Goal: Task Accomplishment & Management: Contribute content

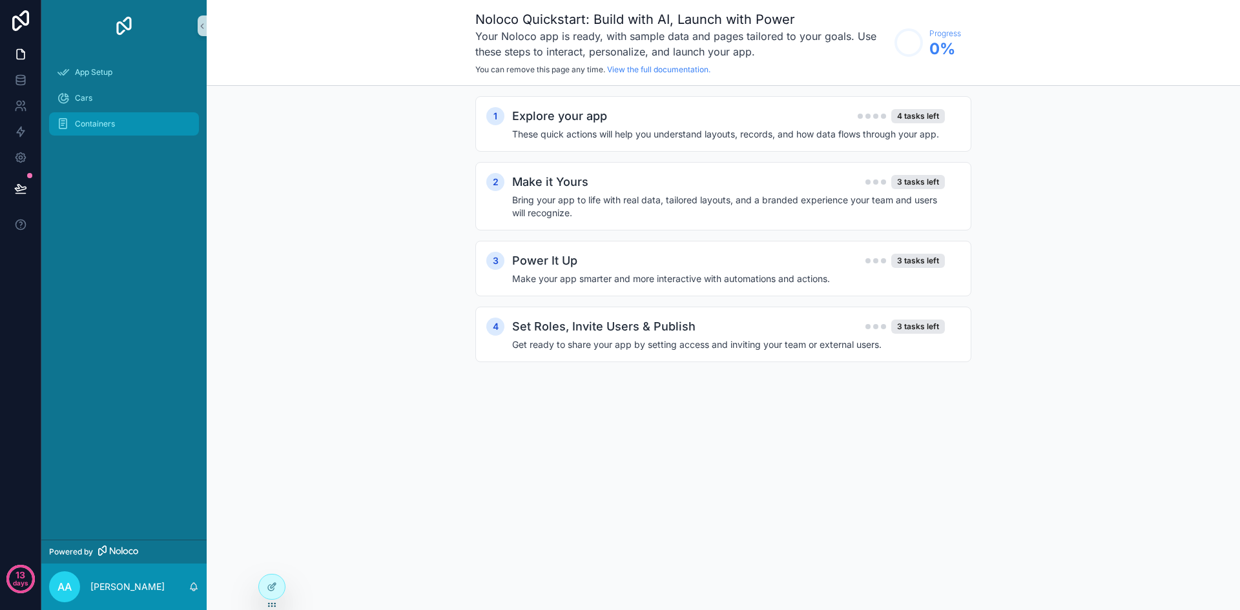
click at [115, 116] on div "Containers" at bounding box center [124, 124] width 134 height 21
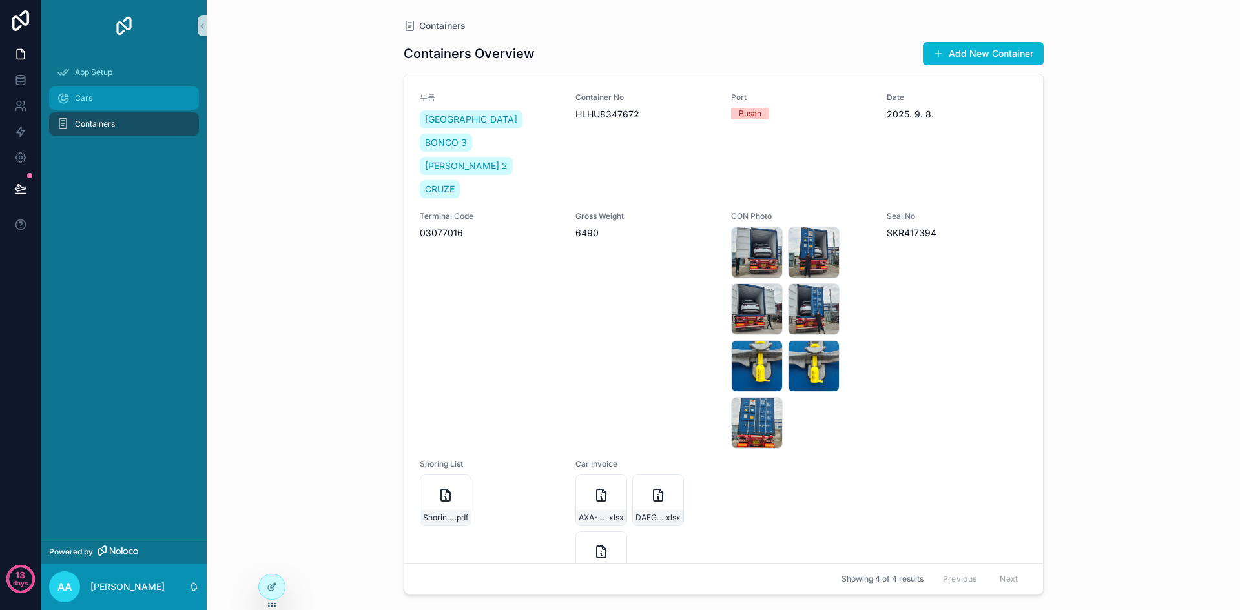
click at [116, 96] on div "Cars" at bounding box center [124, 98] width 134 height 21
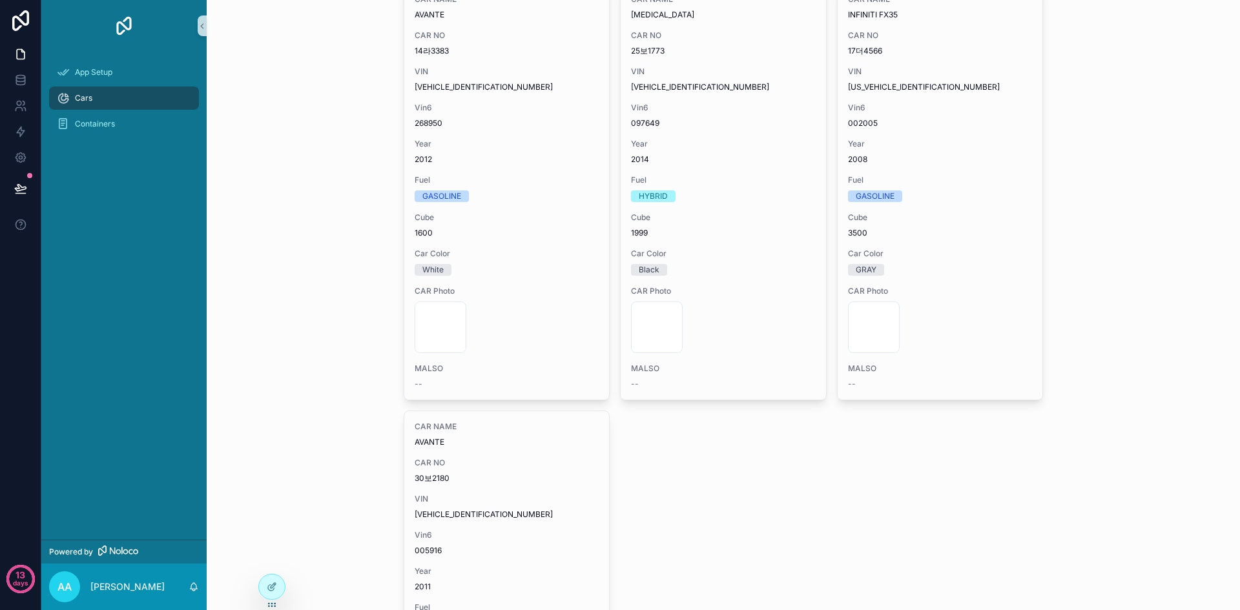
scroll to position [3758, 0]
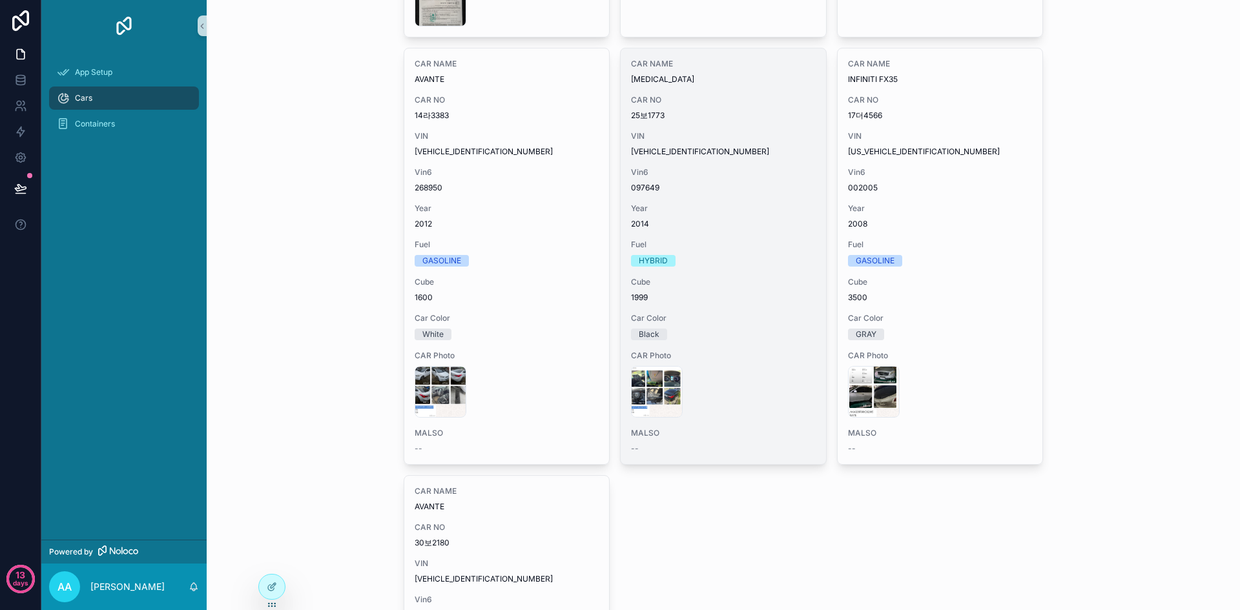
click at [672, 313] on div "CAR NAME [MEDICAL_DATA] CAR NO 25보1773 VIN [VEHICLE_IDENTIFICATION_NUMBER] Vin6…" at bounding box center [723, 256] width 205 height 416
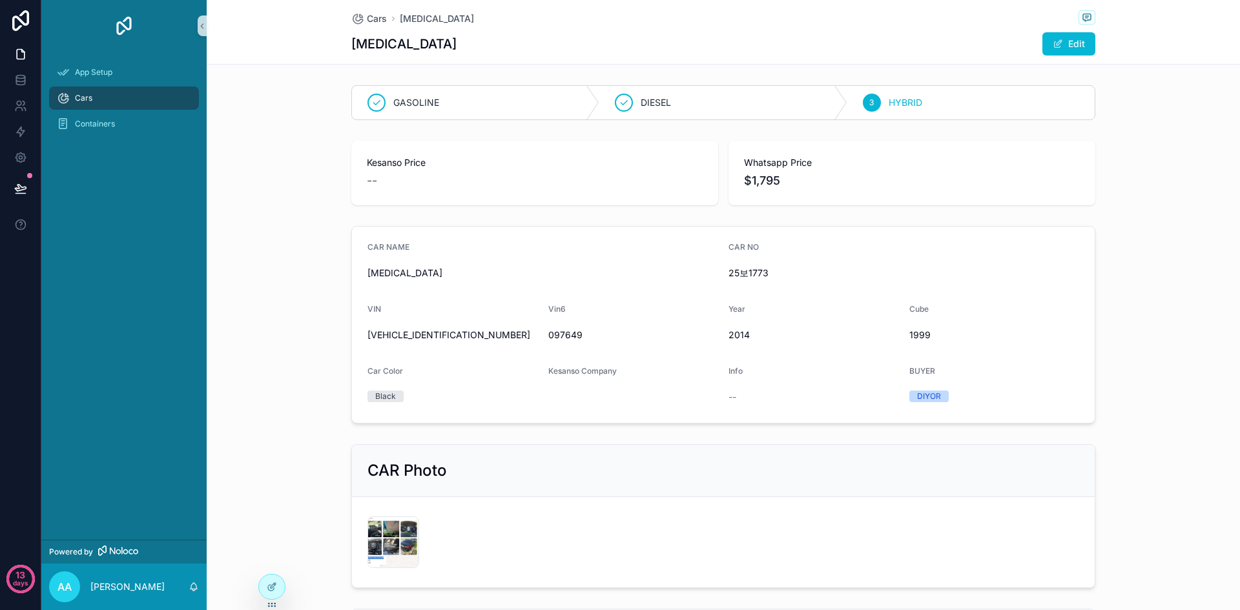
drag, startPoint x: 741, startPoint y: 312, endPoint x: 731, endPoint y: 316, distance: 10.7
click at [731, 316] on div "Year" at bounding box center [814, 312] width 171 height 16
click at [871, 313] on div "Year" at bounding box center [814, 312] width 171 height 16
click at [1061, 51] on button "Edit" at bounding box center [1068, 43] width 53 height 23
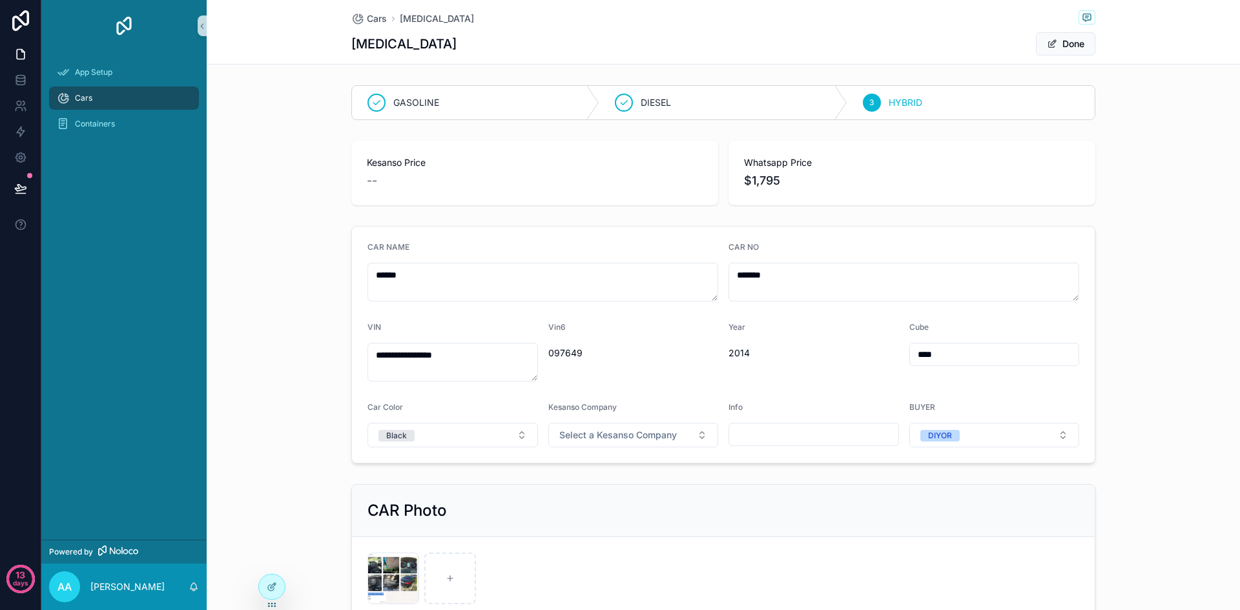
click at [740, 354] on span "2014" at bounding box center [814, 353] width 171 height 13
drag, startPoint x: 563, startPoint y: 352, endPoint x: 552, endPoint y: 354, distance: 11.1
click at [552, 354] on span "097649" at bounding box center [633, 353] width 171 height 13
click at [597, 352] on span "097649" at bounding box center [633, 353] width 171 height 13
click at [954, 349] on input "****" at bounding box center [994, 355] width 169 height 18
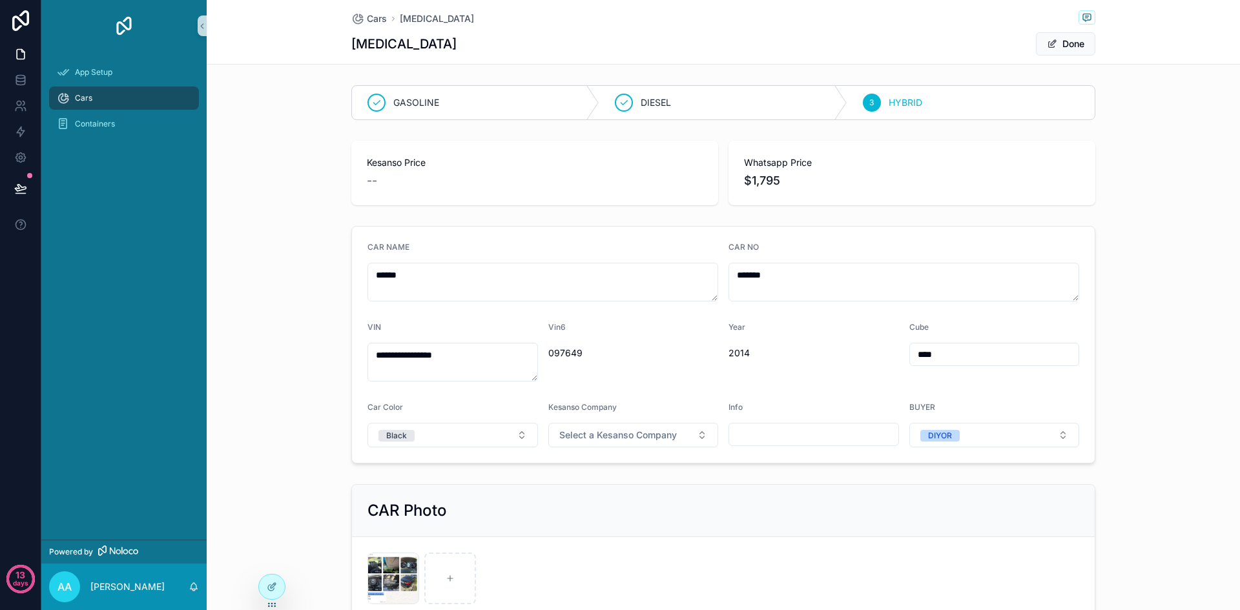
click at [812, 431] on input "scrollable content" at bounding box center [813, 435] width 169 height 18
click at [989, 428] on button "DIYOR" at bounding box center [994, 435] width 171 height 25
click at [1045, 432] on button "DIYOR" at bounding box center [994, 435] width 171 height 25
click at [517, 440] on button "Black" at bounding box center [453, 435] width 171 height 25
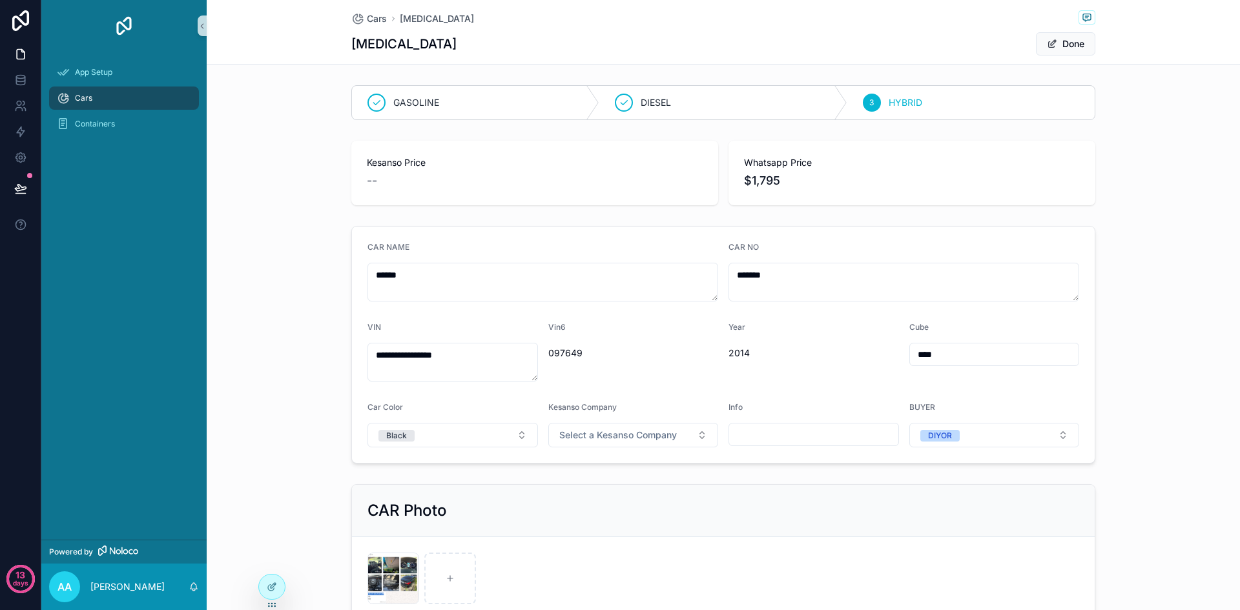
click at [538, 414] on form "**********" at bounding box center [723, 345] width 743 height 236
click at [380, 183] on div "--" at bounding box center [535, 181] width 336 height 18
click at [369, 177] on span "--" at bounding box center [372, 181] width 10 height 18
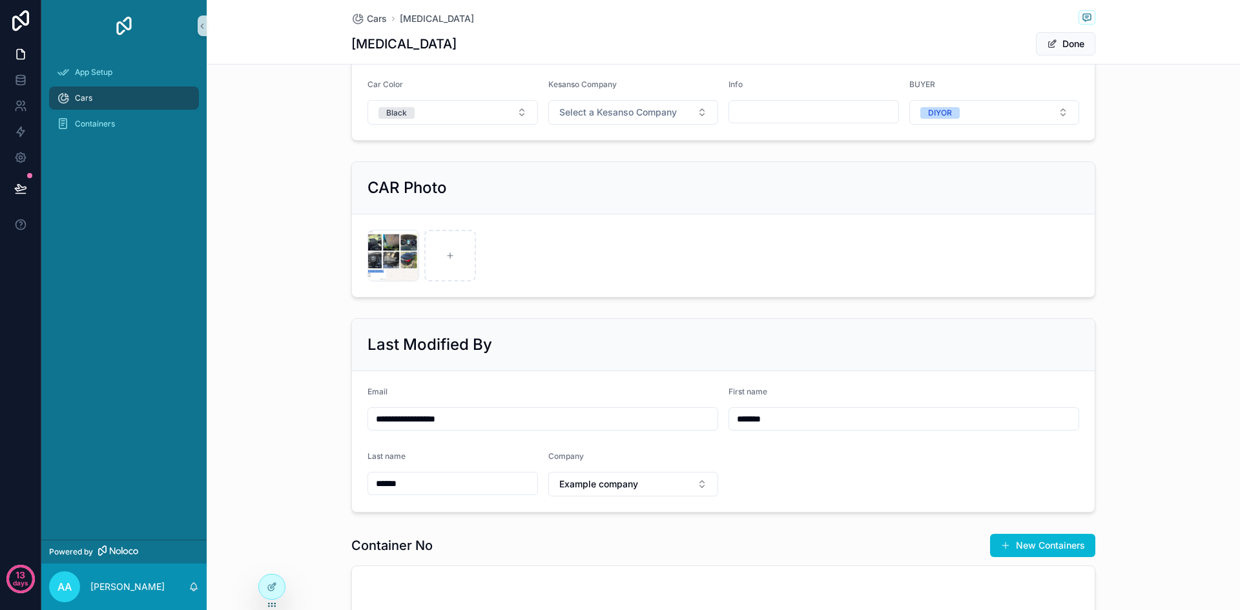
scroll to position [466, 0]
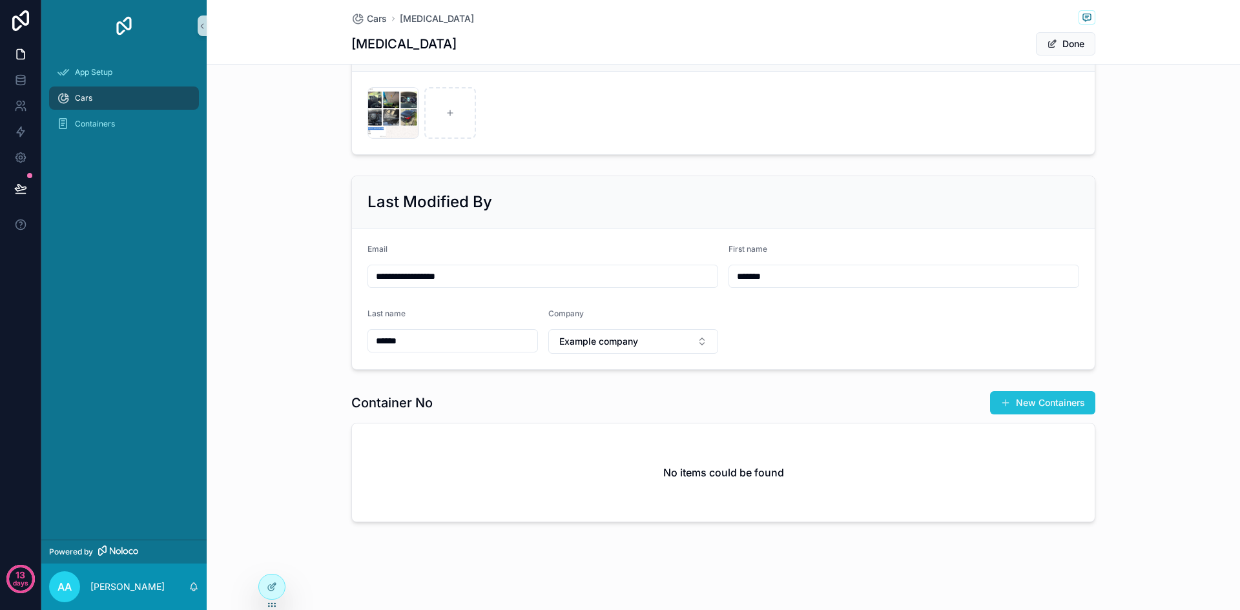
click at [1051, 406] on button "New Containers" at bounding box center [1042, 402] width 105 height 23
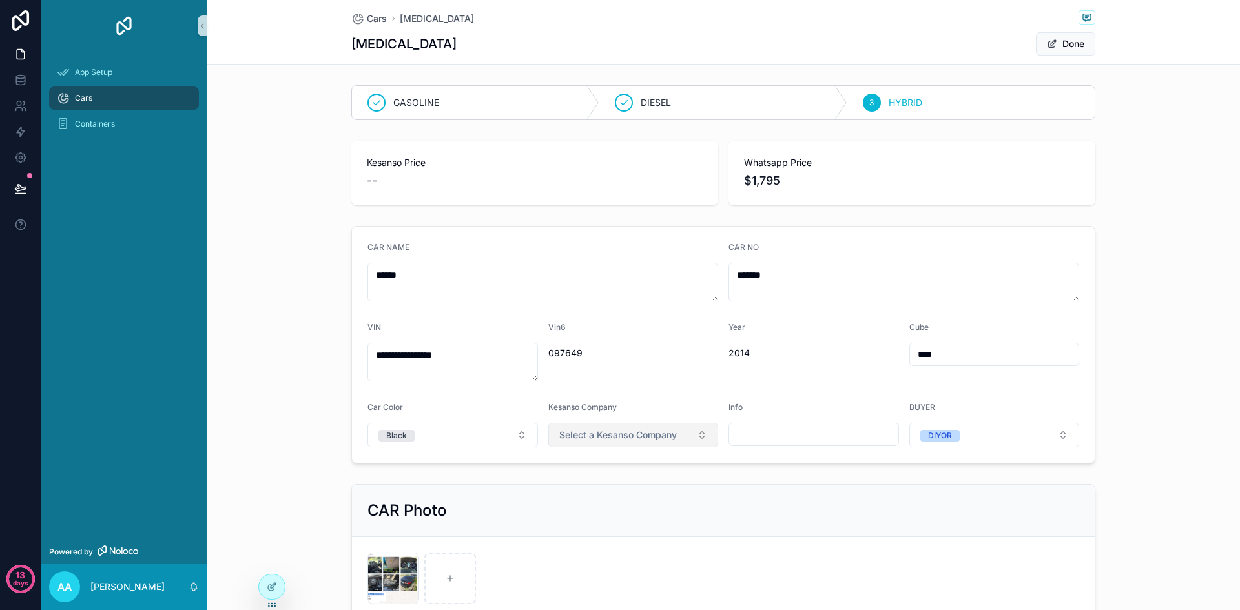
click at [654, 435] on span "Select a Kesanso Company" at bounding box center [618, 435] width 118 height 13
click at [677, 392] on form "**********" at bounding box center [723, 345] width 743 height 236
click at [1056, 46] on button "Done" at bounding box center [1065, 43] width 59 height 23
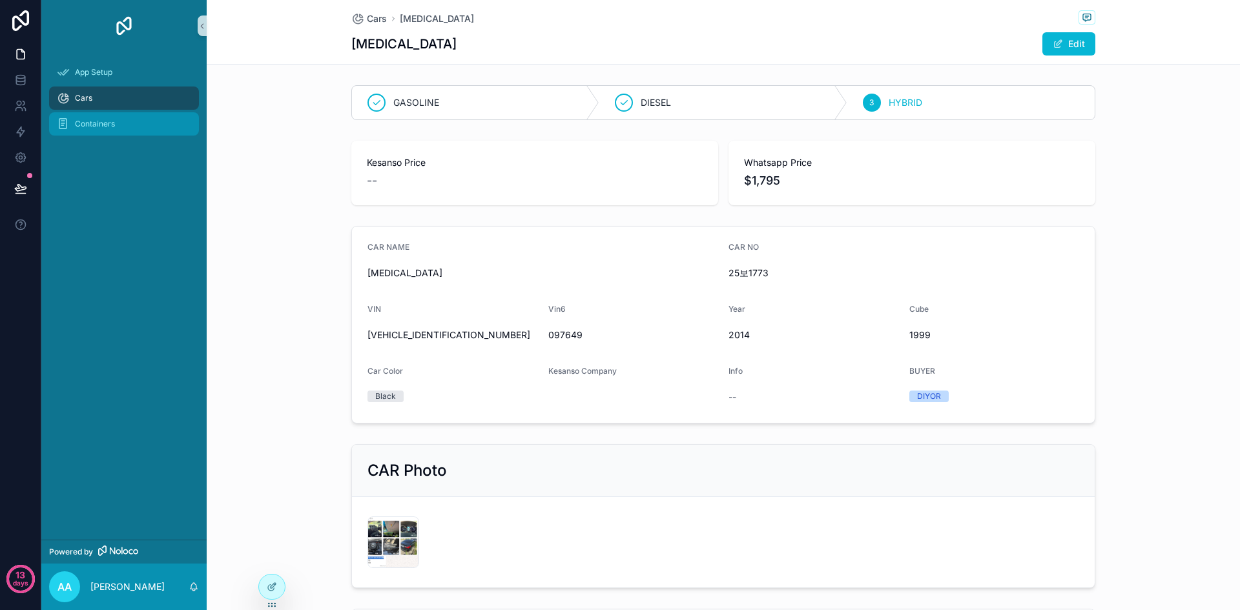
click at [160, 91] on div "Cars" at bounding box center [124, 98] width 134 height 21
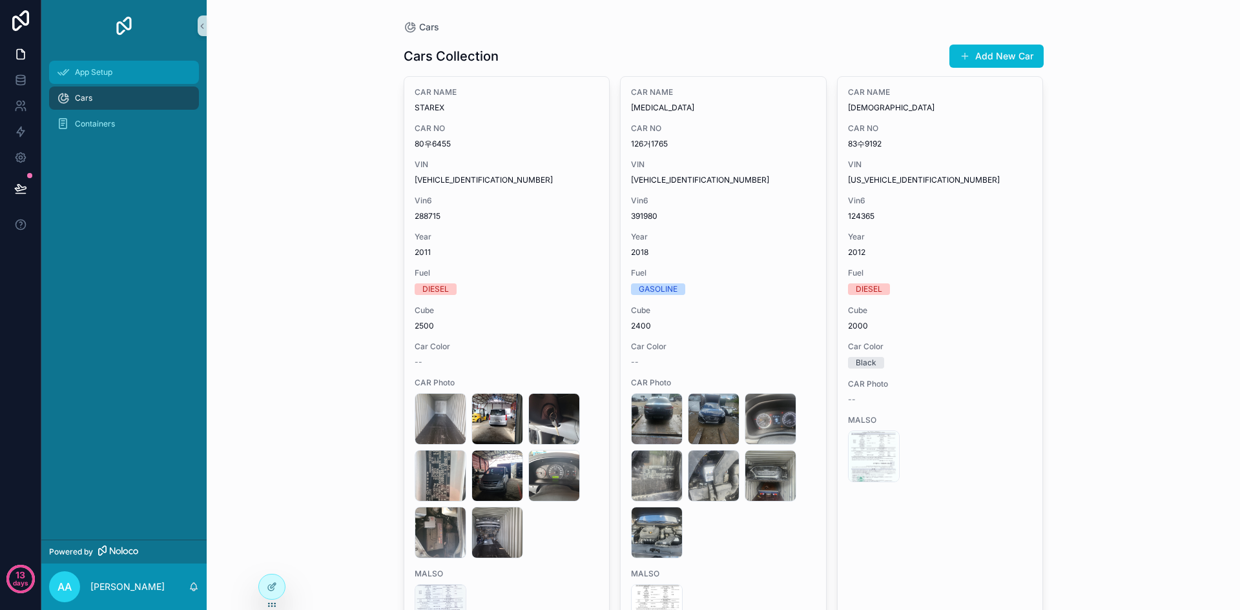
click at [129, 74] on div "App Setup" at bounding box center [124, 72] width 134 height 21
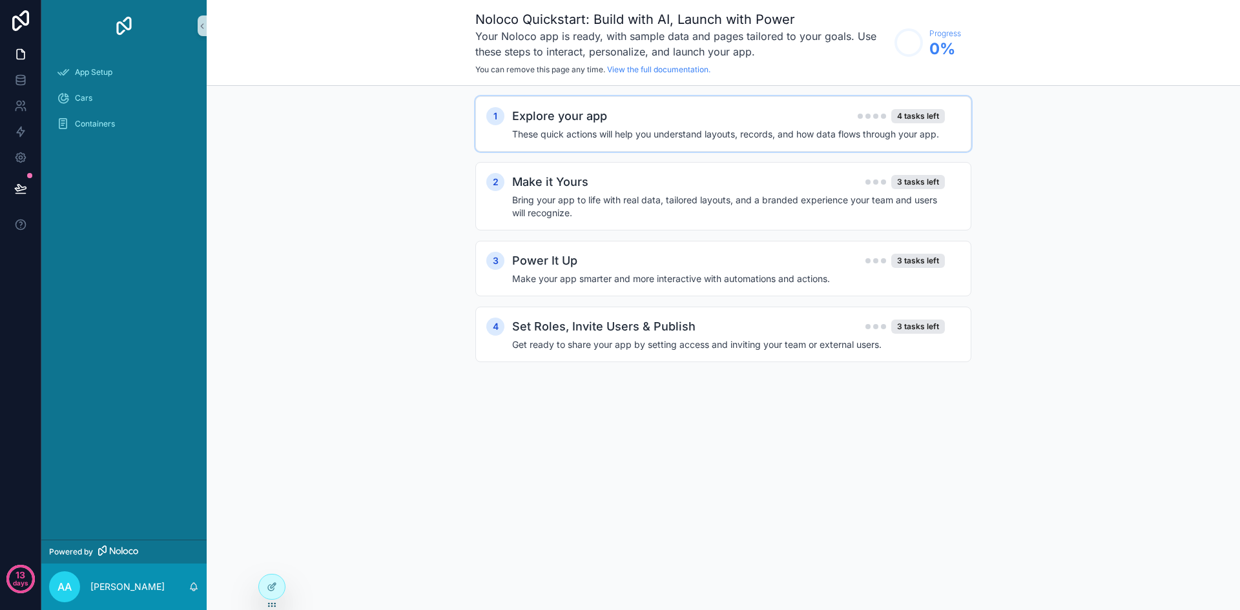
click at [737, 133] on h4 "These quick actions will help you understand layouts, records, and how data flo…" at bounding box center [728, 134] width 433 height 13
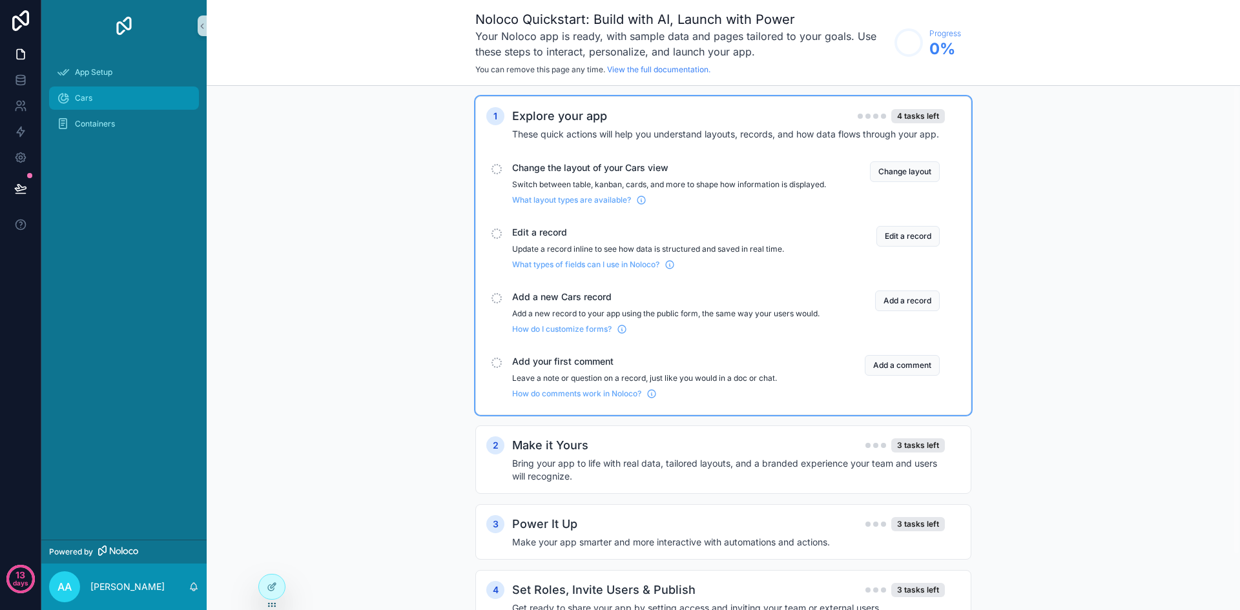
click at [78, 99] on span "Cars" at bounding box center [83, 98] width 17 height 10
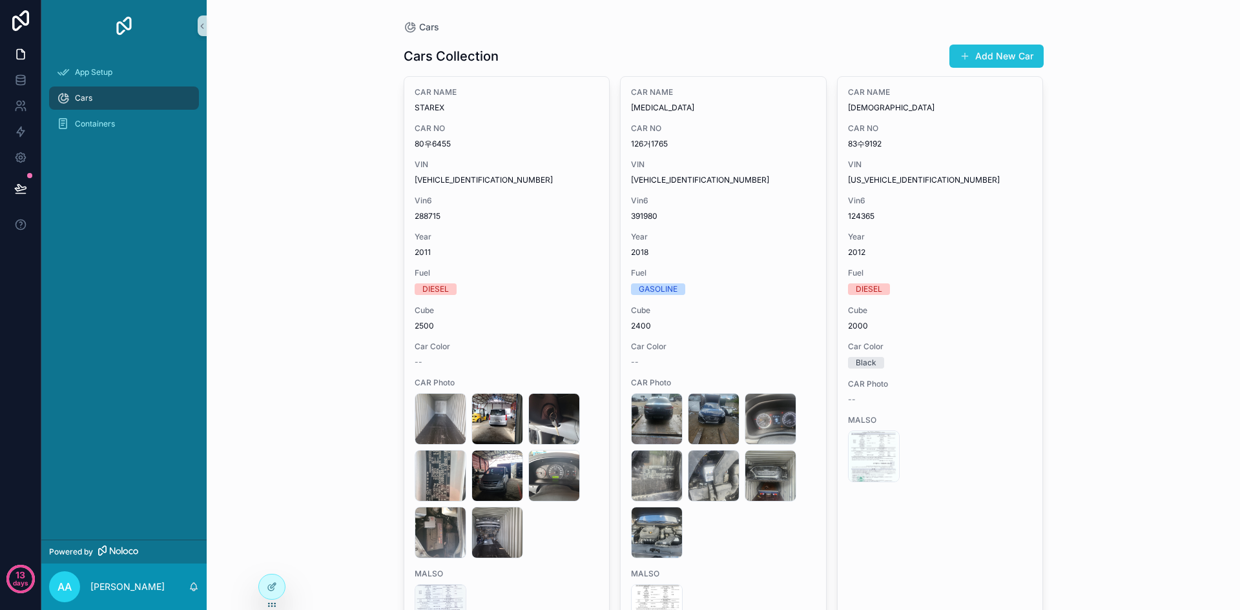
click at [973, 53] on button "Add New Car" at bounding box center [996, 56] width 94 height 23
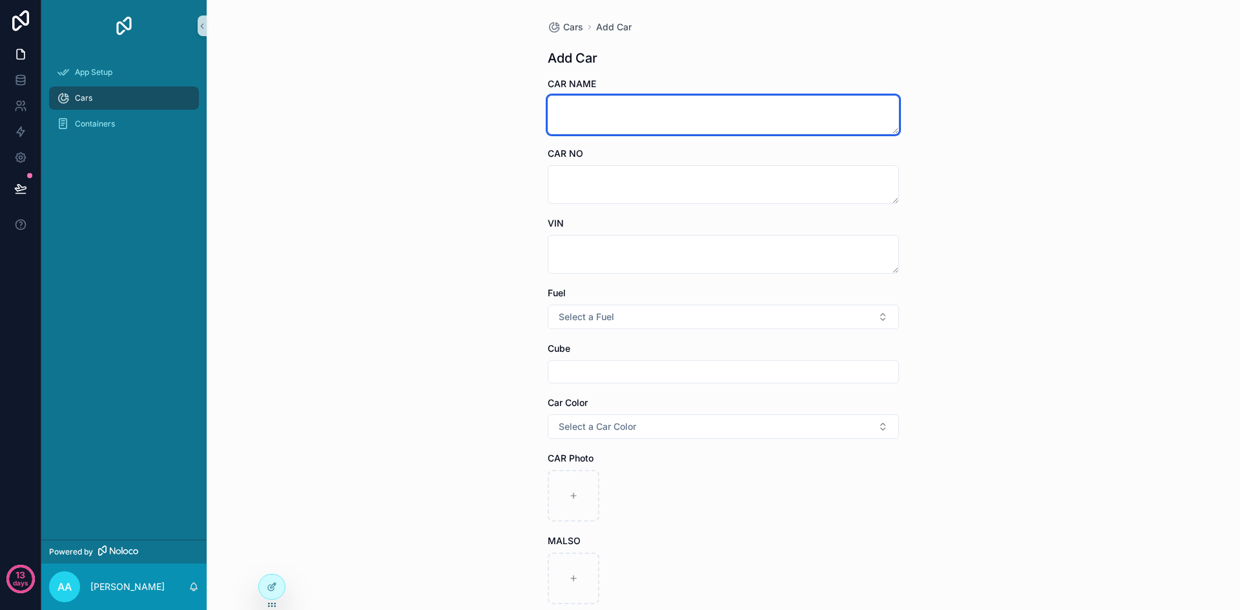
click at [727, 105] on textarea "scrollable content" at bounding box center [723, 115] width 351 height 39
click at [670, 121] on textarea "scrollable content" at bounding box center [723, 115] width 351 height 39
type textarea "******"
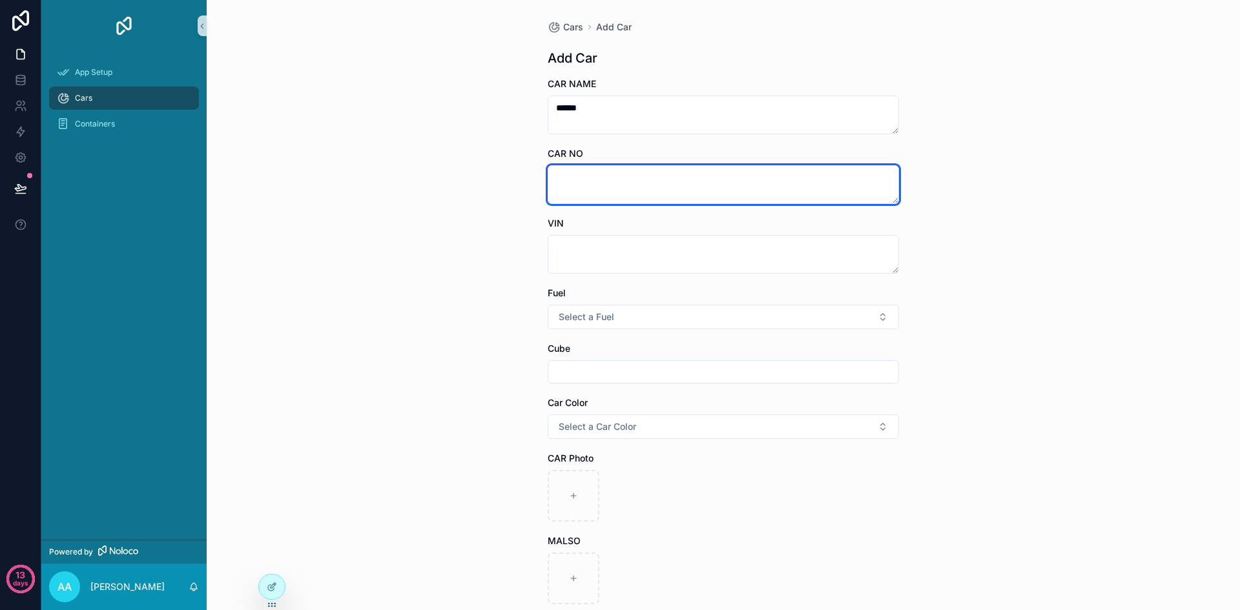
click at [741, 175] on textarea "scrollable content" at bounding box center [723, 184] width 351 height 39
type textarea "********"
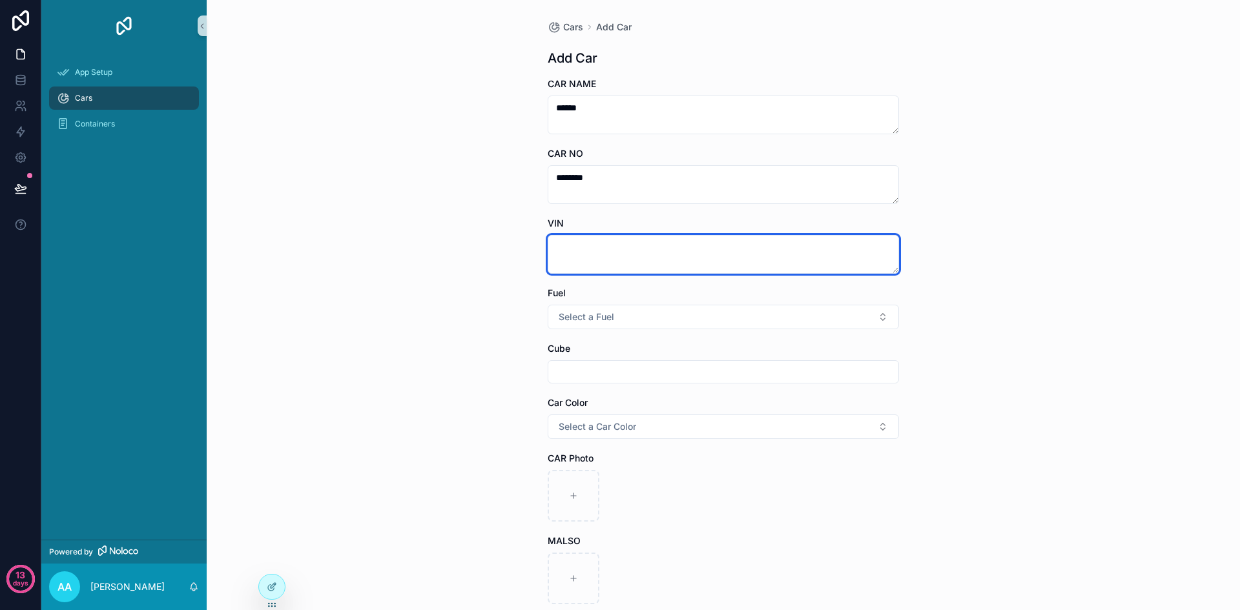
click at [685, 253] on textarea "scrollable content" at bounding box center [723, 254] width 351 height 39
type textarea "**********"
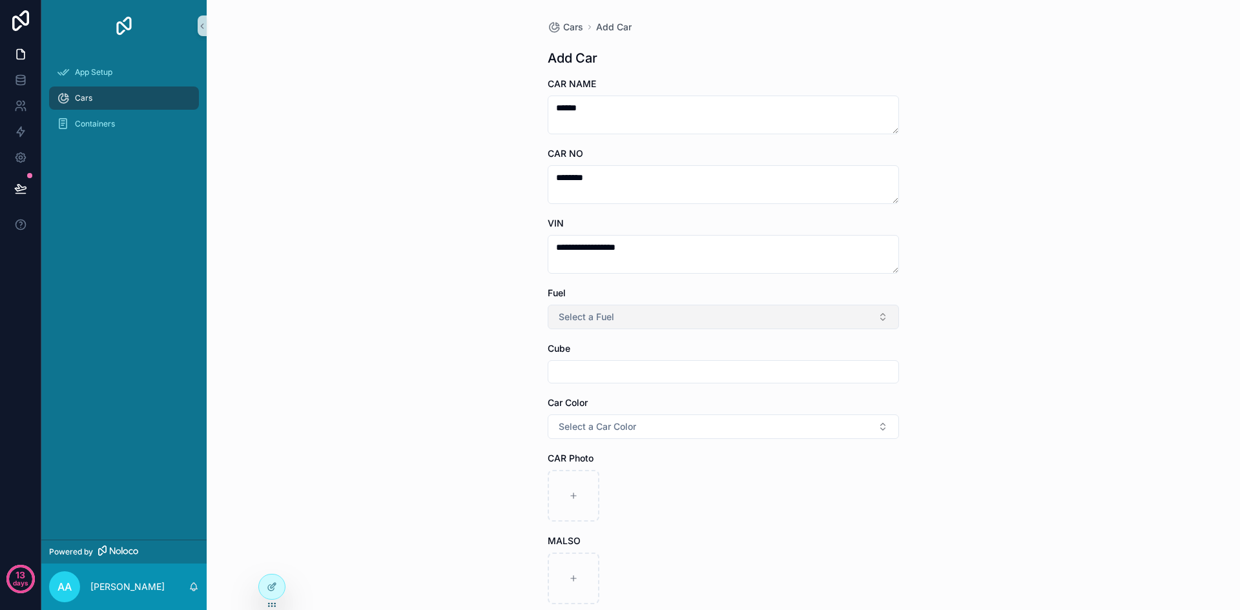
click at [680, 328] on button "Select a Fuel" at bounding box center [723, 317] width 351 height 25
click at [662, 386] on div "DIESEL" at bounding box center [718, 387] width 345 height 19
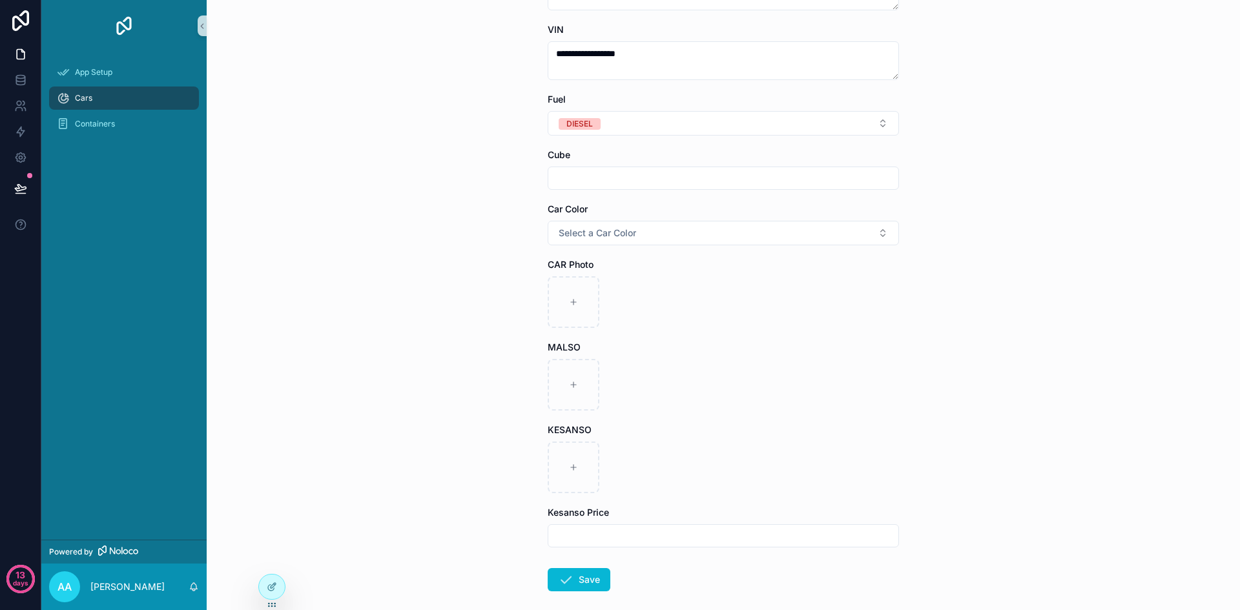
scroll to position [258, 0]
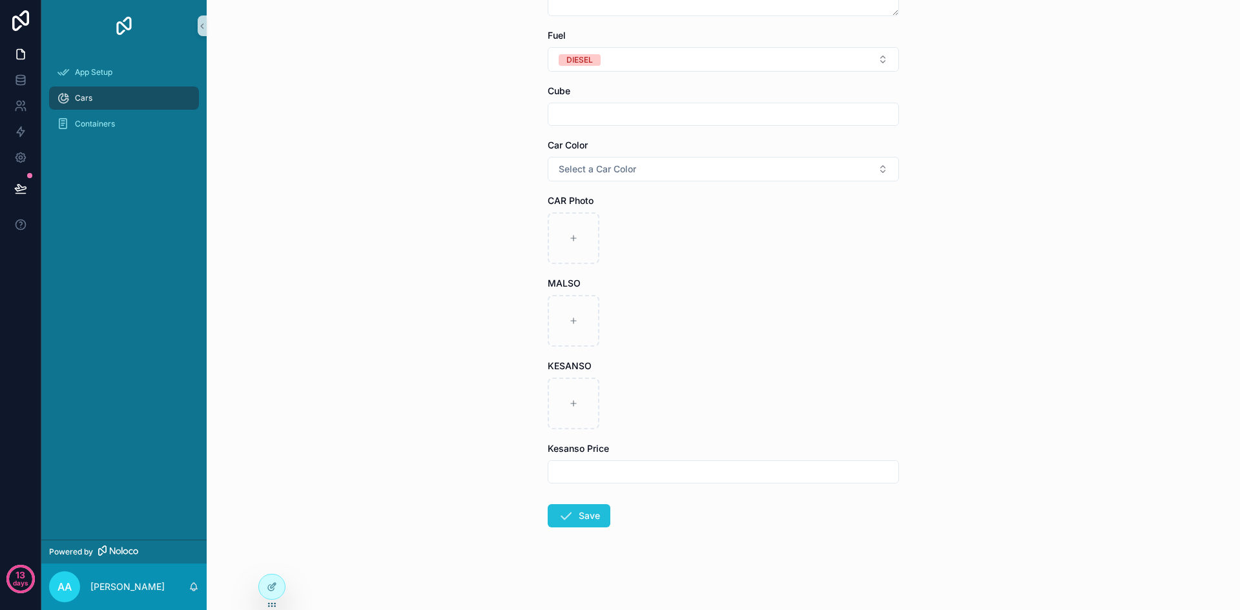
click at [594, 516] on button "Save" at bounding box center [579, 515] width 63 height 23
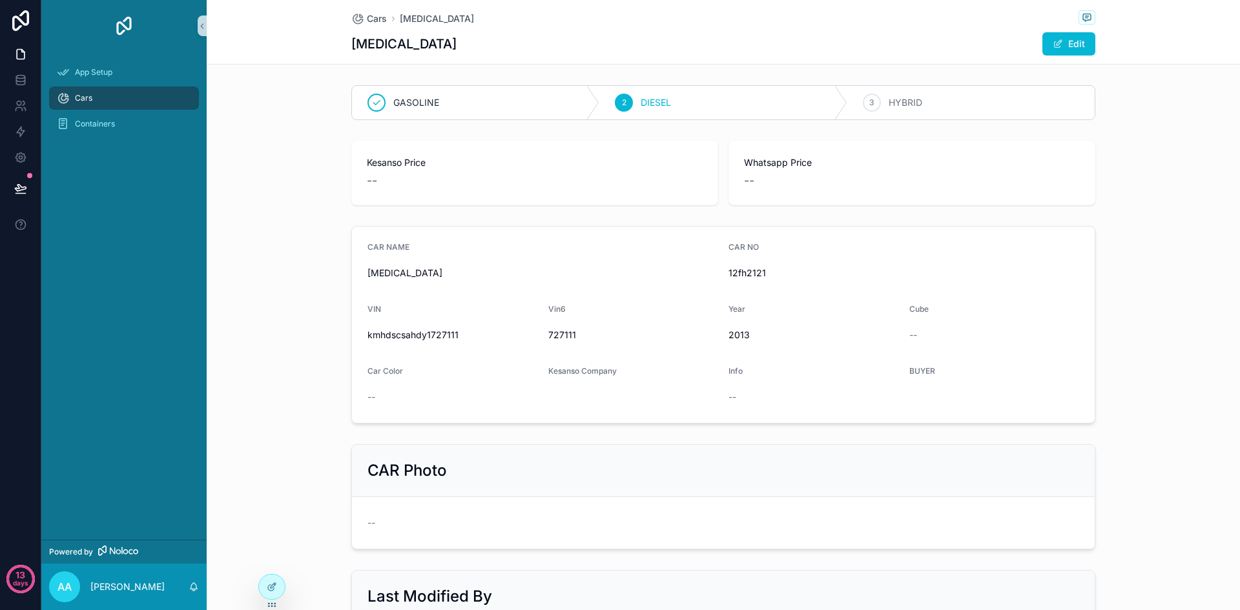
click at [889, 260] on div "CAR NO 12fh2121" at bounding box center [904, 262] width 351 height 41
click at [380, 18] on span "Cars" at bounding box center [377, 18] width 20 height 13
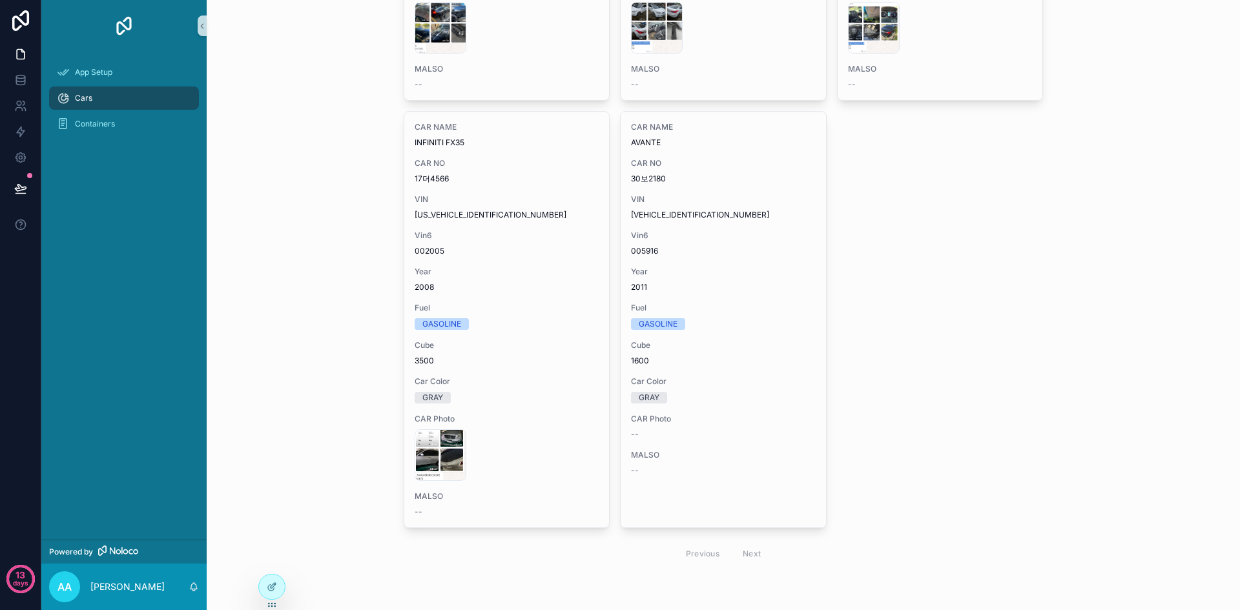
scroll to position [4057, 0]
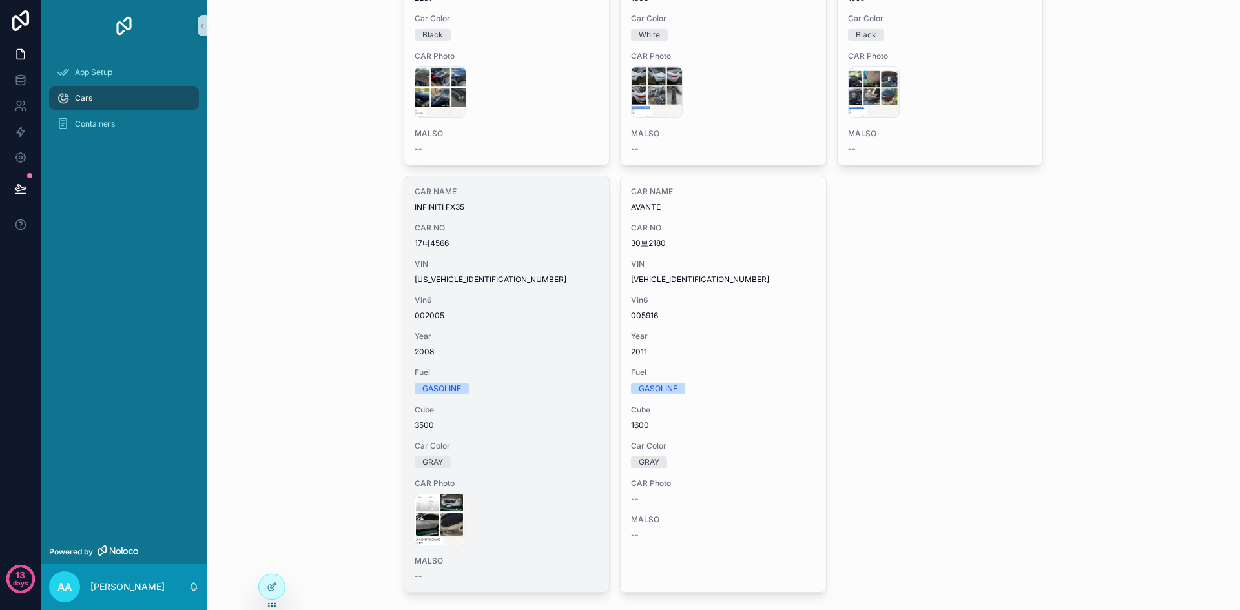
click at [530, 266] on span "VIN" at bounding box center [507, 264] width 185 height 10
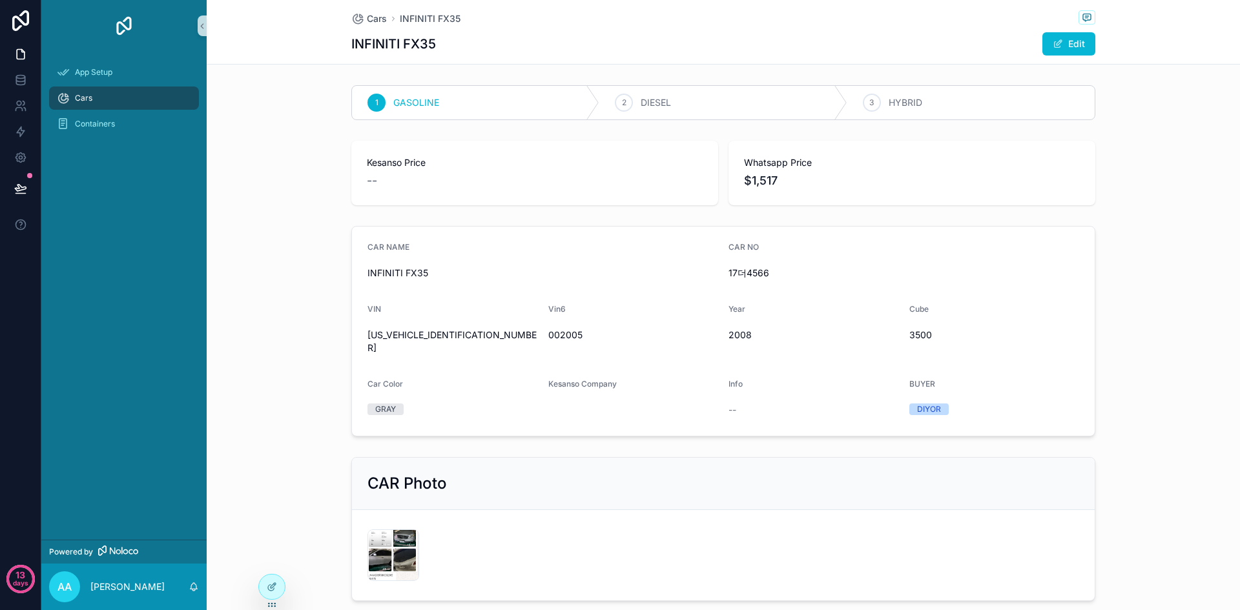
click at [608, 216] on div "1 GASOLINE 2 DIESEL 3 HYBRID Kesanso Price -- Whatsapp Price $1,517 CAR NAME IN…" at bounding box center [723, 523] width 1033 height 887
